Goal: Information Seeking & Learning: Learn about a topic

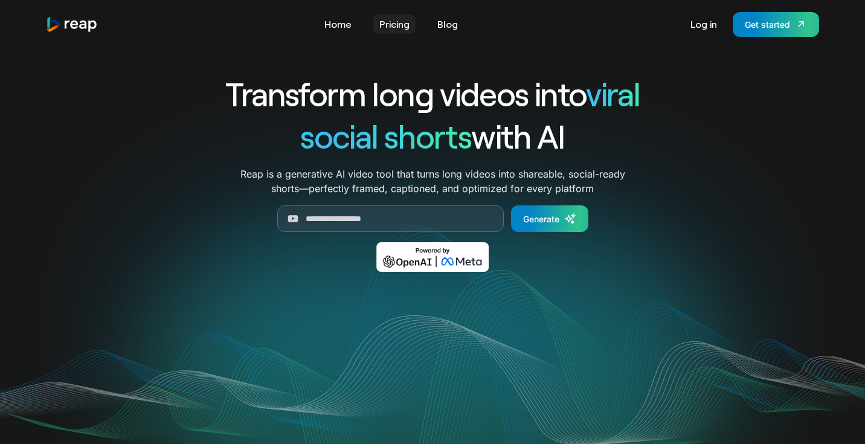
click at [405, 28] on link "Pricing" at bounding box center [394, 24] width 42 height 19
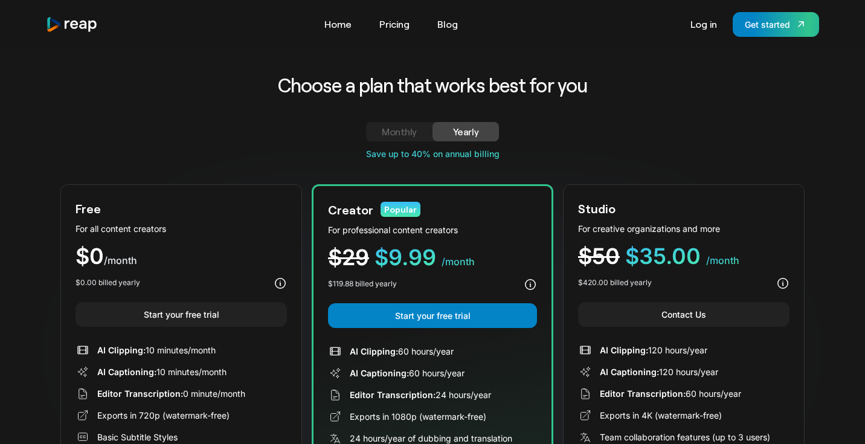
click at [341, 28] on link "Home" at bounding box center [337, 24] width 39 height 19
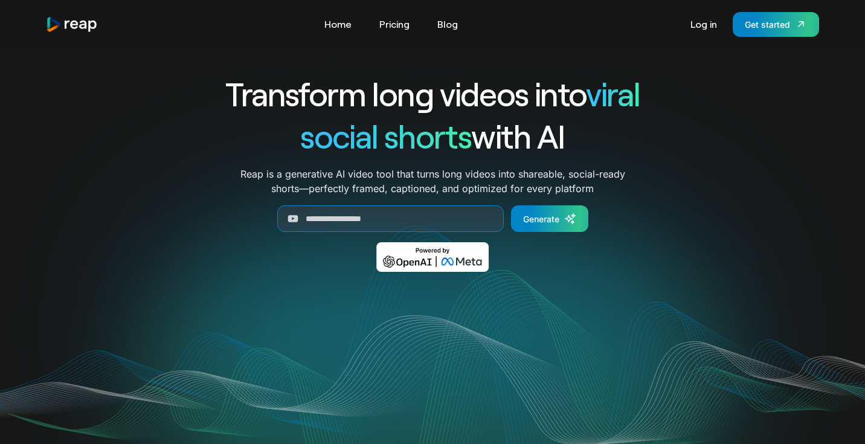
click at [759, 157] on div "Transform long videos into viral social shorts with AI Reap is a generative AI …" at bounding box center [432, 181] width 773 height 217
